Goal: Task Accomplishment & Management: Complete application form

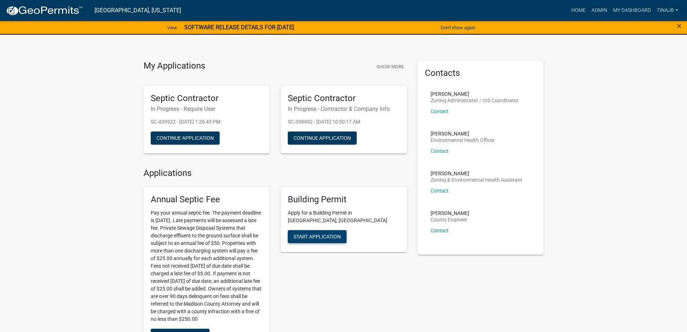
click at [324, 232] on button "Start Application" at bounding box center [317, 236] width 59 height 13
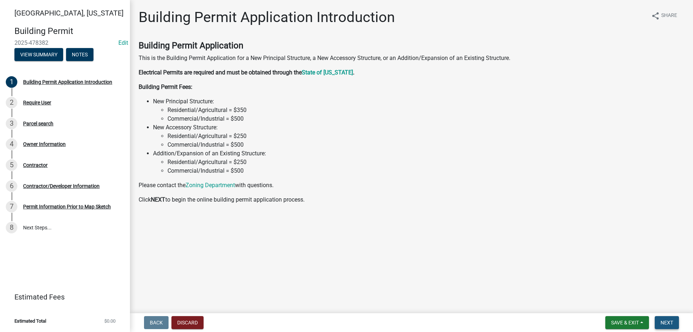
click at [668, 322] on span "Next" at bounding box center [666, 322] width 13 height 6
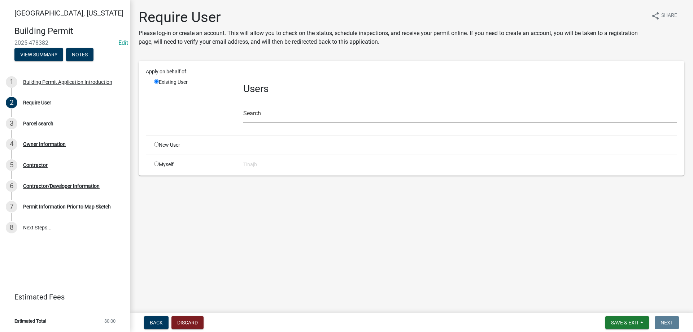
click at [155, 145] on input "radio" at bounding box center [156, 144] width 5 height 5
radio input "true"
radio input "false"
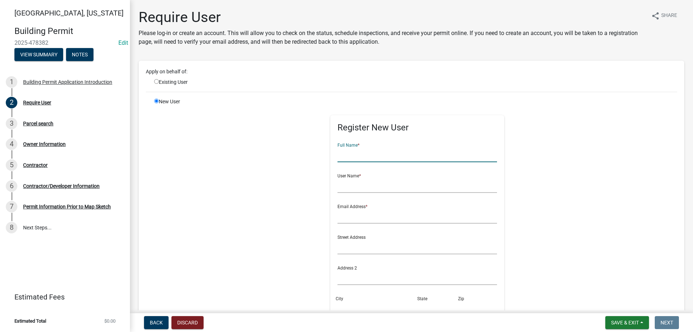
click at [363, 154] on input "text" at bounding box center [417, 154] width 160 height 15
type input "[PERSON_NAME]"
click at [361, 194] on form "Full Name * [PERSON_NAME] User Name * Email Address * Street Address Address 2 …" at bounding box center [417, 261] width 160 height 248
click at [361, 188] on input "text" at bounding box center [417, 185] width 160 height 15
type input "[PERSON_NAME]"
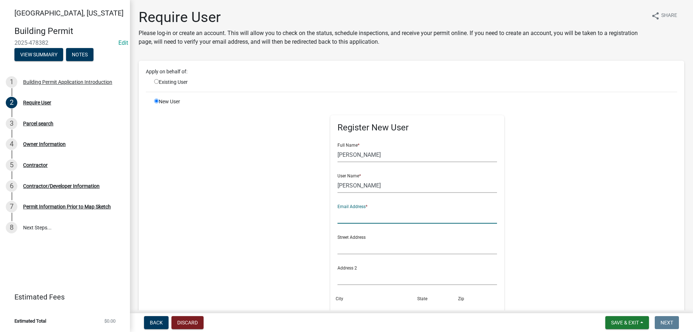
click at [365, 214] on input "text" at bounding box center [417, 216] width 160 height 15
type input "[EMAIL_ADDRESS][DOMAIN_NAME]"
click at [363, 245] on input "text" at bounding box center [417, 246] width 160 height 15
type input "724 E"
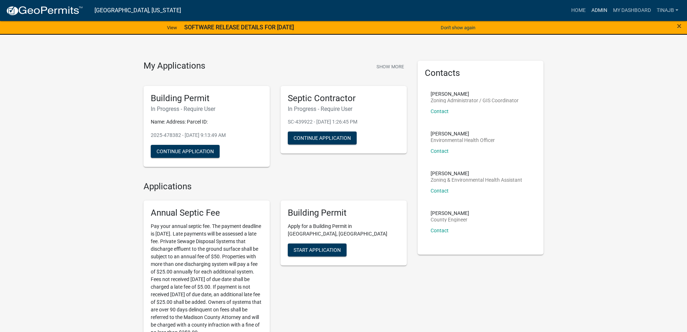
click at [599, 9] on link "Admin" at bounding box center [600, 11] width 22 height 14
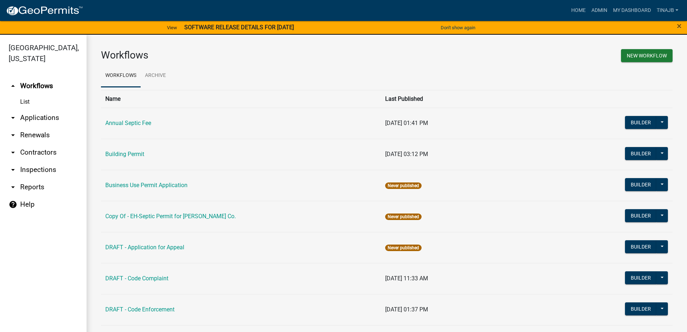
click at [44, 109] on link "arrow_drop_down Applications" at bounding box center [43, 117] width 87 height 17
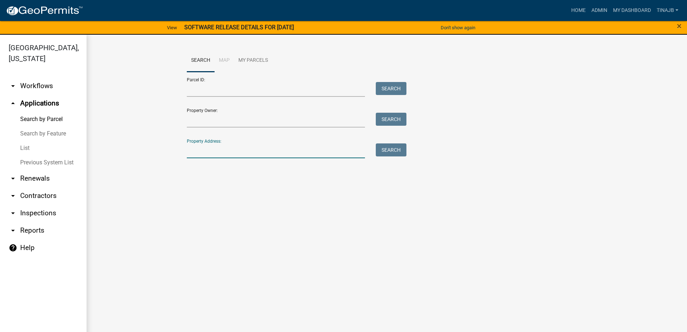
click at [192, 151] on input "Property Address:" at bounding box center [276, 150] width 179 height 15
type input "1328"
click at [385, 149] on button "Search" at bounding box center [391, 149] width 31 height 13
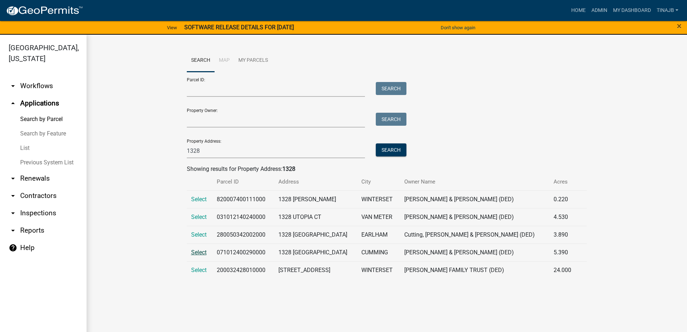
click at [197, 253] on span "Select" at bounding box center [199, 252] width 16 height 7
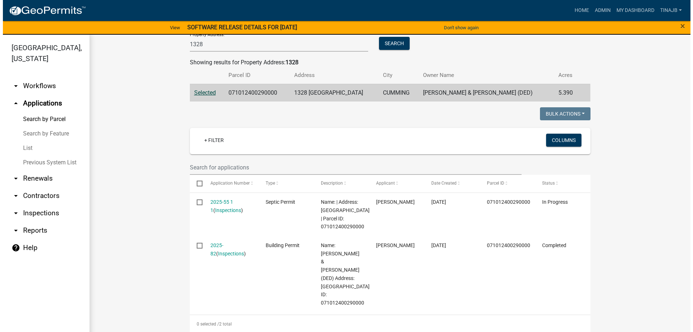
scroll to position [108, 0]
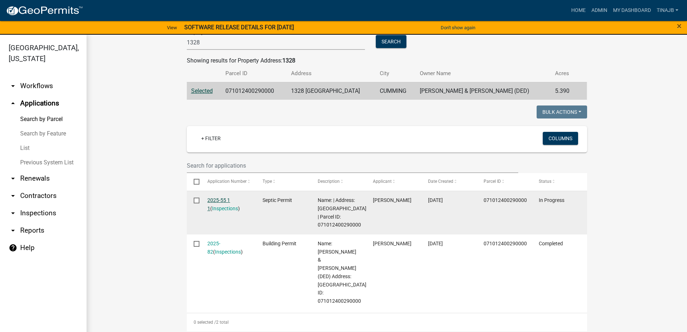
click at [219, 198] on link "2025-55 1 1" at bounding box center [218, 204] width 23 height 14
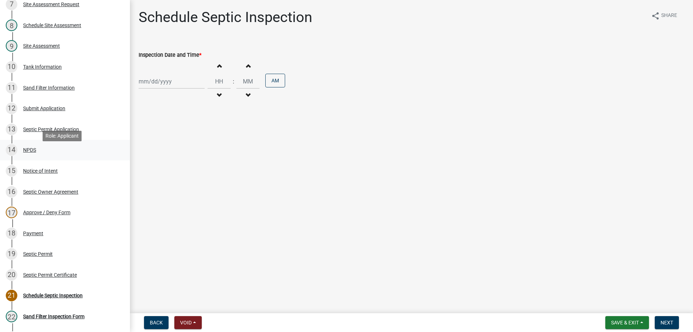
scroll to position [108, 0]
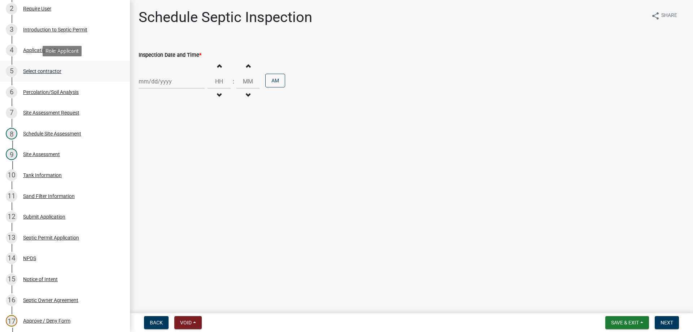
click at [43, 69] on div "Select contractor" at bounding box center [42, 71] width 38 height 5
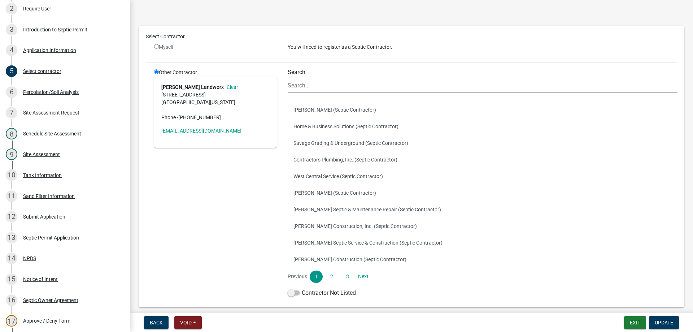
scroll to position [0, 0]
